Goal: Find contact information: Find contact information

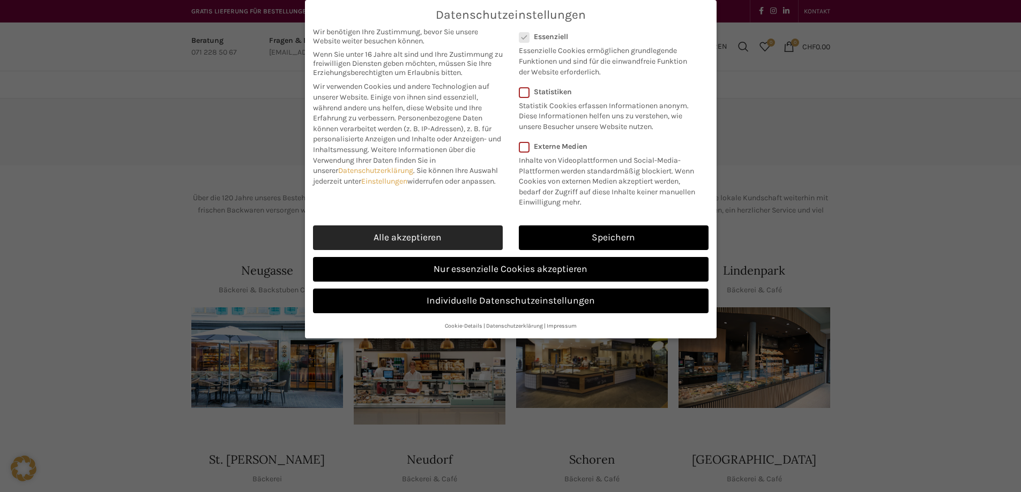
click at [420, 231] on link "Alle akzeptieren" at bounding box center [408, 238] width 190 height 25
checkbox input "true"
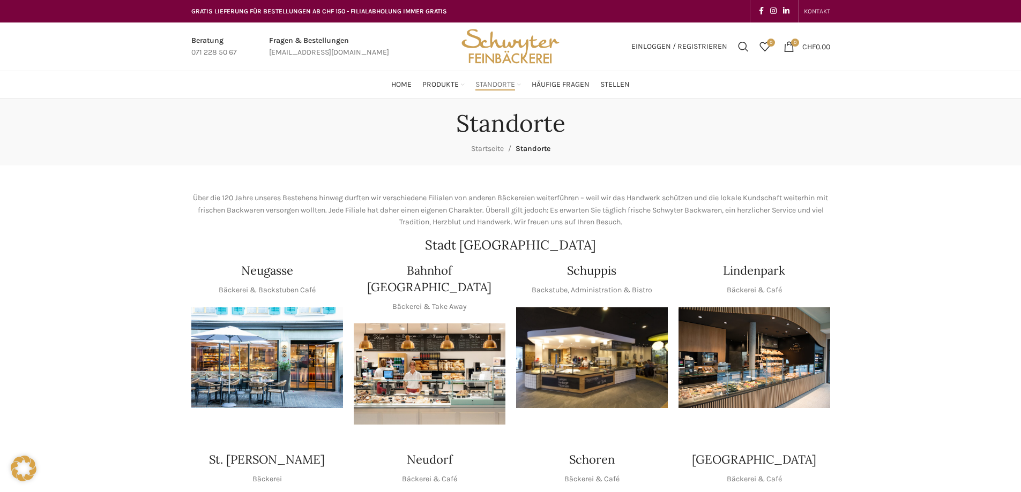
click at [826, 14] on span "KONTAKT" at bounding box center [817, 12] width 26 height 8
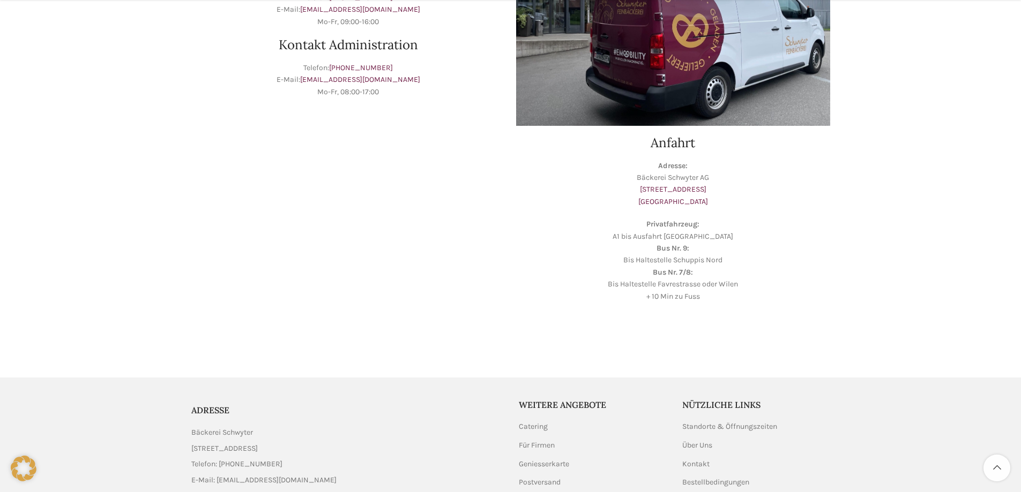
scroll to position [305, 0]
